Goal: Navigation & Orientation: Find specific page/section

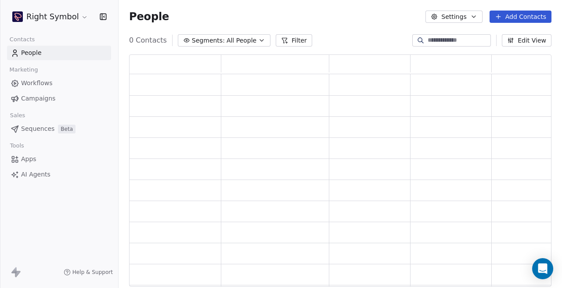
scroll to position [233, 422]
click at [71, 17] on html "Right Symbol Contacts People Marketing Workflows Campaigns Sales Pipelines Sequ…" at bounding box center [281, 144] width 562 height 288
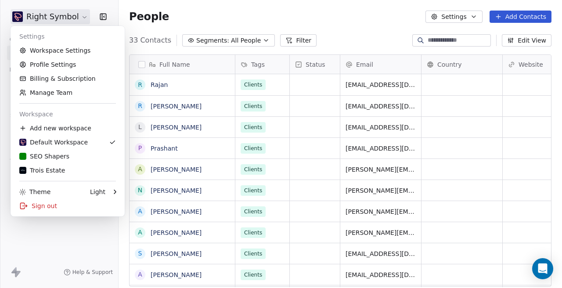
scroll to position [254, 443]
click at [60, 156] on div "SEO Shapers" at bounding box center [44, 156] width 50 height 9
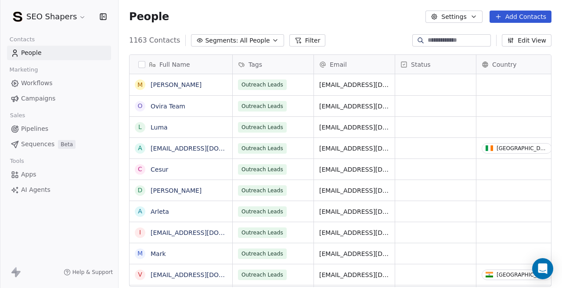
scroll to position [254, 443]
click at [42, 100] on span "Campaigns" at bounding box center [38, 98] width 34 height 9
